Goal: Task Accomplishment & Management: Use online tool/utility

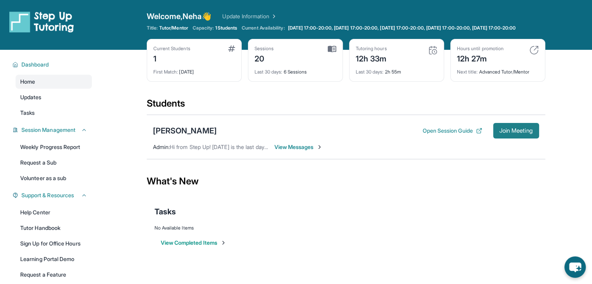
click at [504, 133] on span "Join Meeting" at bounding box center [516, 130] width 33 height 5
